Goal: Find specific page/section: Find specific page/section

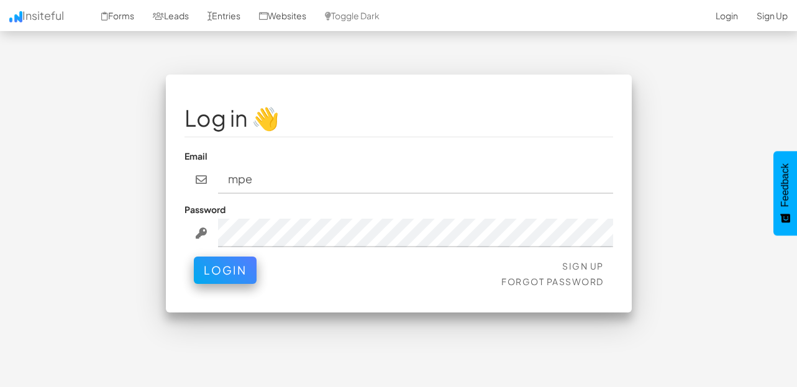
type input "mpetriella@ignitexds.com"
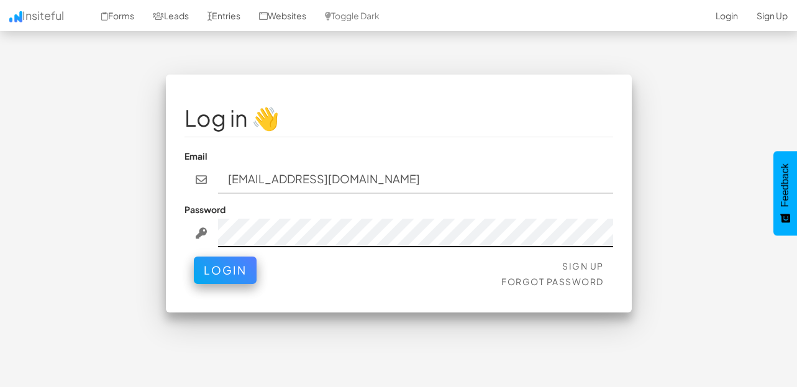
click at [194, 256] on button "Login" at bounding box center [225, 269] width 63 height 27
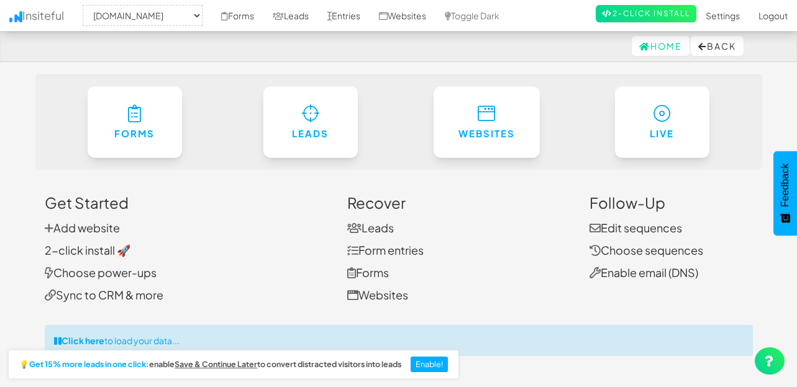
select select "2428"
click at [239, 16] on link "Forms" at bounding box center [238, 15] width 52 height 31
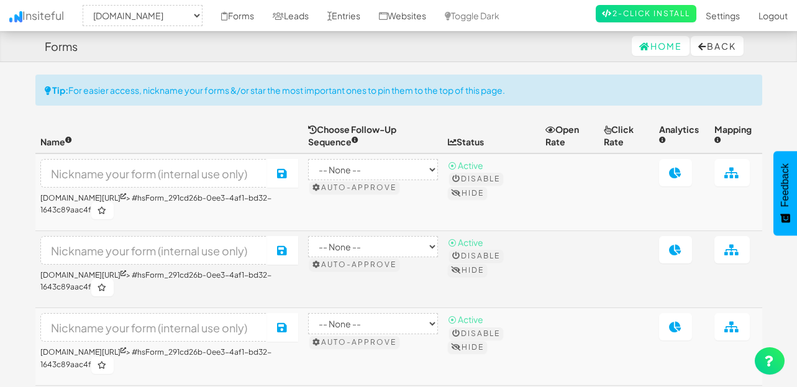
select select "2428"
click at [355, 14] on link "Entries" at bounding box center [344, 15] width 52 height 31
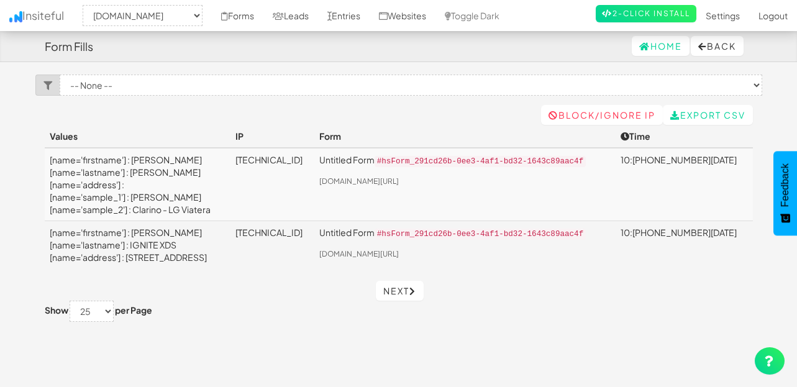
select select "2428"
